Goal: Transaction & Acquisition: Purchase product/service

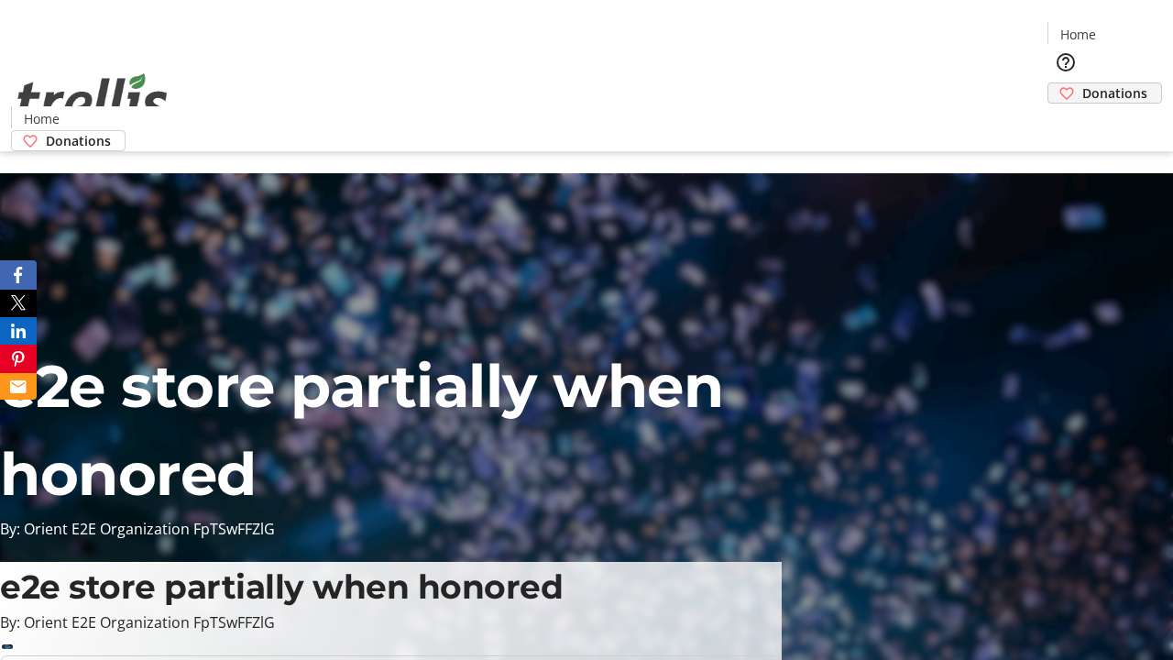
click at [1082, 83] on span "Donations" at bounding box center [1114, 92] width 65 height 19
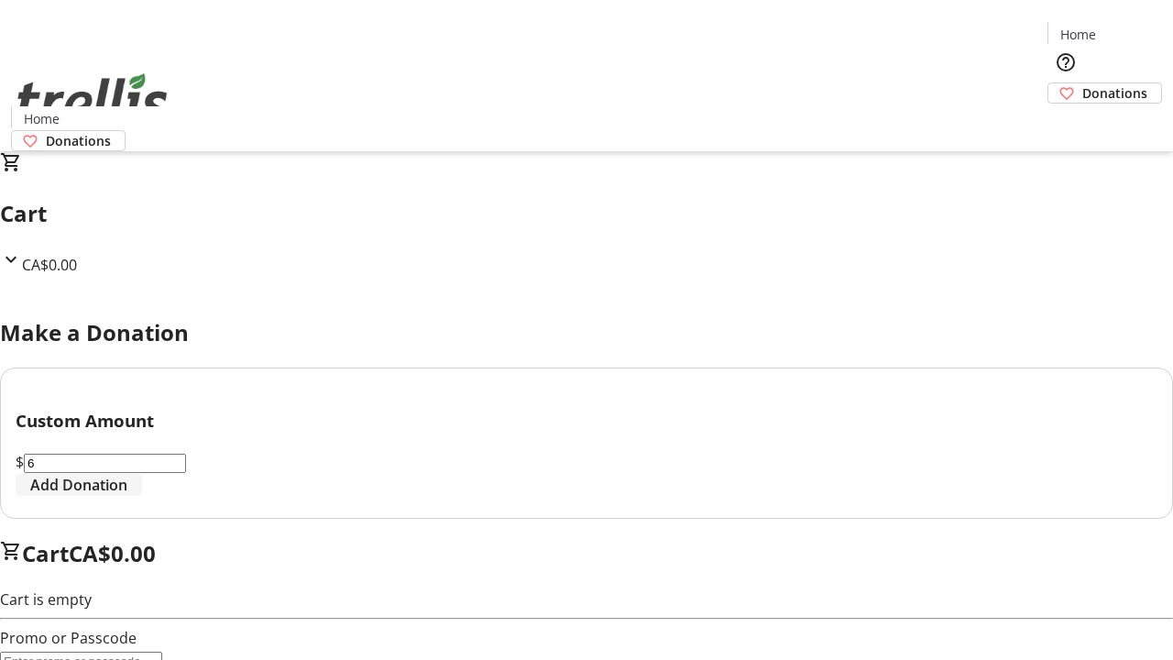
type input "6"
click at [127, 496] on span "Add Donation" at bounding box center [78, 485] width 97 height 22
